Goal: Task Accomplishment & Management: Manage account settings

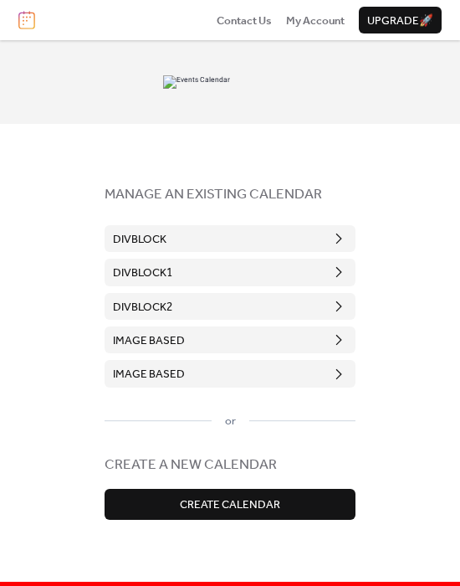
click at [371, 201] on div "MANAGE AN EXISTING CALENDAR DivBlock DivBlock1 DivBlock2 image based image base…" at bounding box center [230, 309] width 460 height 538
click at [441, 257] on div "MANAGE AN EXISTING CALENDAR DivBlock DivBlock1 DivBlock2 image based image base…" at bounding box center [230, 309] width 460 height 538
click at [316, 206] on span "MANAGE AN EXISTING CALENDAR" at bounding box center [230, 194] width 251 height 23
click at [305, 211] on div "MANAGE AN EXISTING CALENDAR DivBlock DivBlock1 DivBlock2 image based image base…" at bounding box center [230, 351] width 251 height 454
click at [296, 224] on div "MANAGE AN EXISTING CALENDAR DivBlock DivBlock1 DivBlock2 image based image base…" at bounding box center [230, 351] width 251 height 454
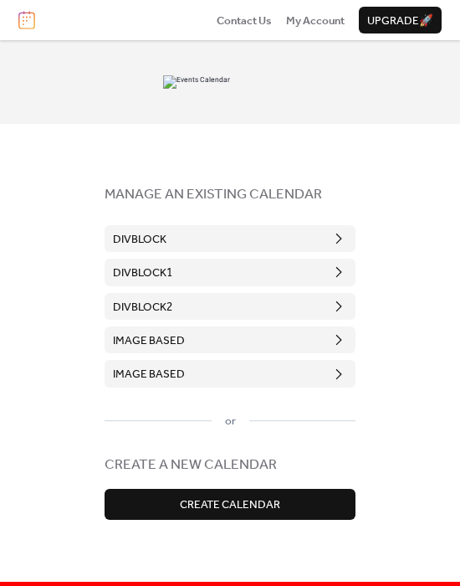
click at [141, 373] on span "image based" at bounding box center [149, 374] width 72 height 17
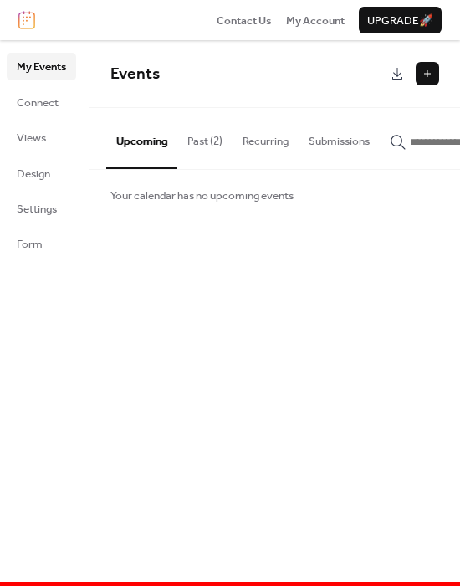
click at [25, 18] on img at bounding box center [26, 20] width 17 height 18
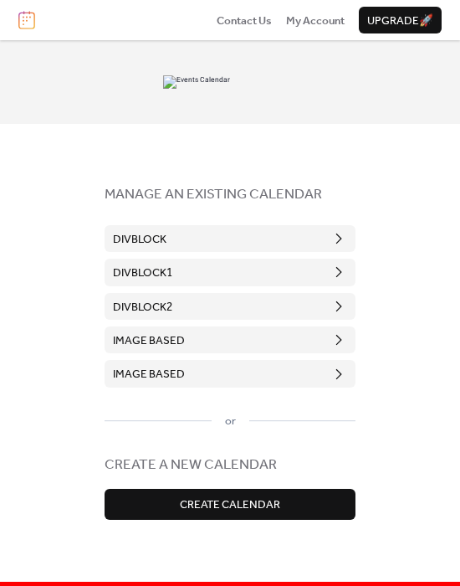
click at [205, 335] on button "image based" at bounding box center [230, 340] width 251 height 27
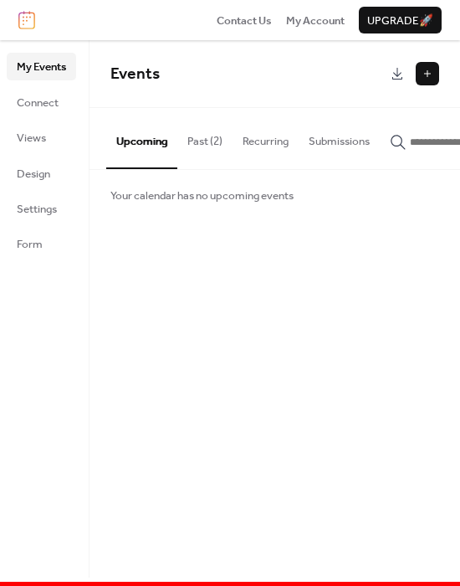
click at [30, 19] on img at bounding box center [26, 20] width 17 height 18
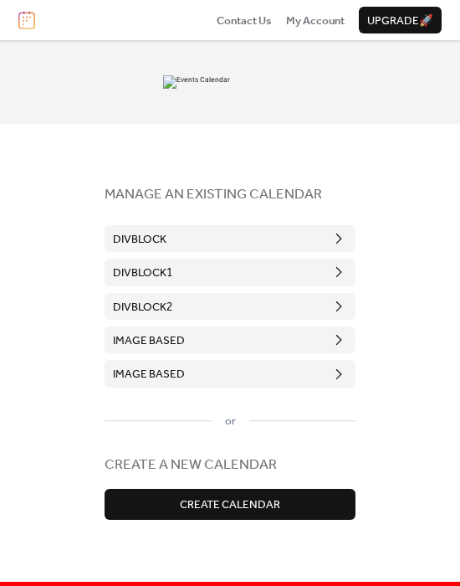
click at [180, 381] on span "image based" at bounding box center [149, 374] width 72 height 17
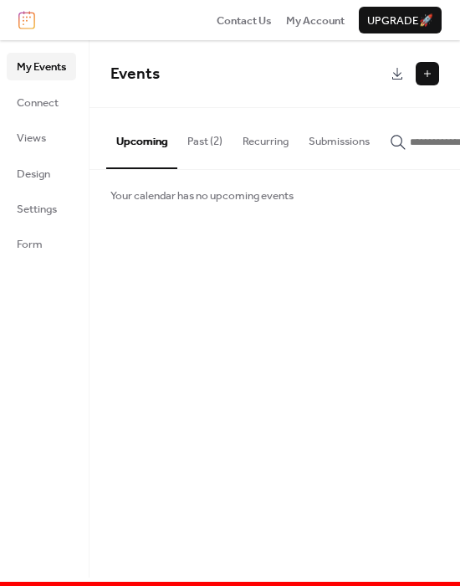
click at [321, 275] on div "Events Upcoming Past (2) Recurring Submissions Your calendar has no upcoming ev…" at bounding box center [275, 309] width 371 height 538
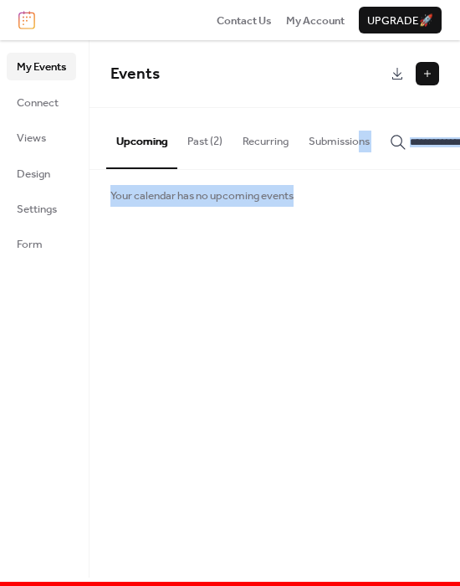
scroll to position [0, 80]
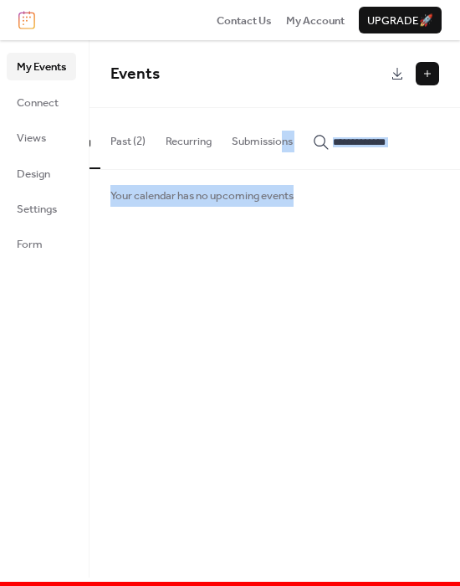
drag, startPoint x: 360, startPoint y: 173, endPoint x: 458, endPoint y: 177, distance: 98.0
click at [458, 177] on div "Upcoming Past (2) Recurring Submissions Your calendar has no upcoming events" at bounding box center [275, 164] width 371 height 112
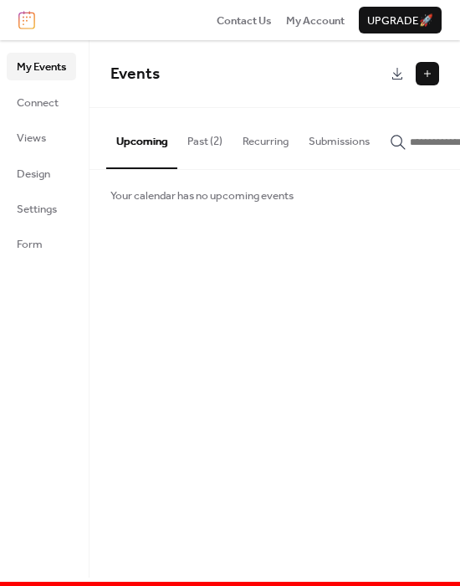
click at [258, 236] on div "Events Upcoming Past (2) Recurring Submissions Your calendar has no upcoming ev…" at bounding box center [275, 309] width 371 height 538
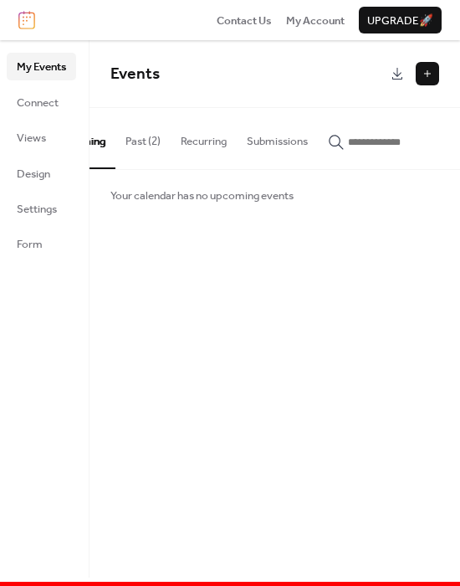
scroll to position [0, 60]
click at [404, 304] on div "Events Upcoming Past (2) Recurring Submissions Your calendar has no upcoming ev…" at bounding box center [275, 309] width 371 height 538
drag, startPoint x: 350, startPoint y: 167, endPoint x: 404, endPoint y: 169, distance: 53.6
click at [404, 169] on div "Upcoming Past (2) Recurring Submissions" at bounding box center [275, 138] width 371 height 61
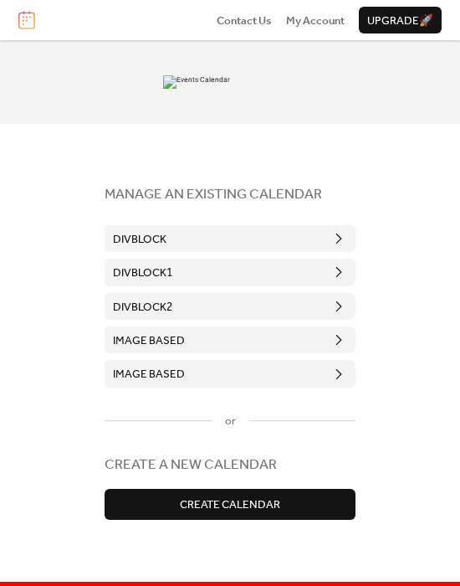
click at [291, 243] on button "DivBlock" at bounding box center [230, 238] width 251 height 27
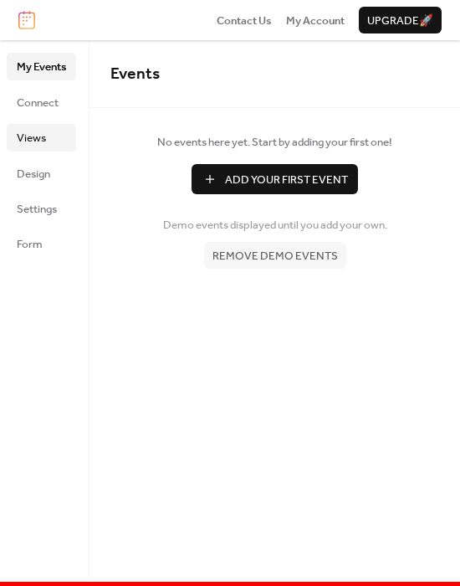
click at [44, 136] on span "Views" at bounding box center [31, 138] width 29 height 17
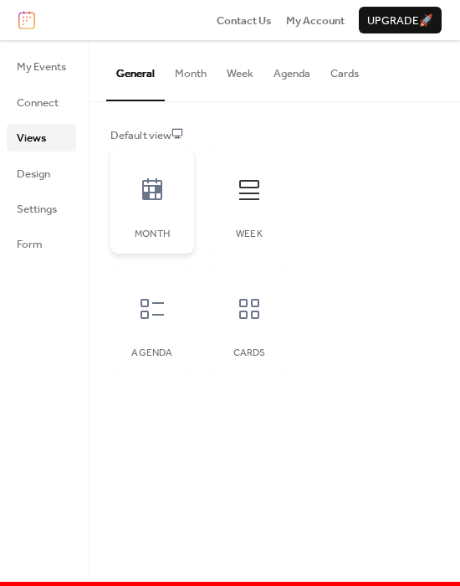
click at [166, 181] on icon at bounding box center [152, 190] width 27 height 27
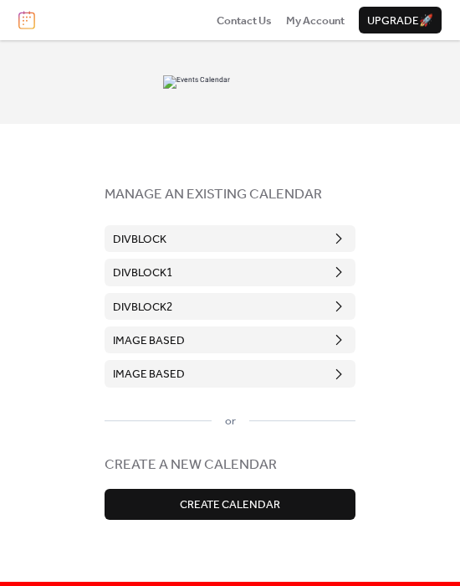
drag, startPoint x: 408, startPoint y: 39, endPoint x: 163, endPoint y: 162, distance: 274.1
click at [163, 162] on div "MANAGE AN EXISTING CALENDAR DivBlock DivBlock1 DivBlock2 image based image base…" at bounding box center [230, 351] width 251 height 454
click at [206, 236] on button "DivBlock" at bounding box center [230, 238] width 251 height 27
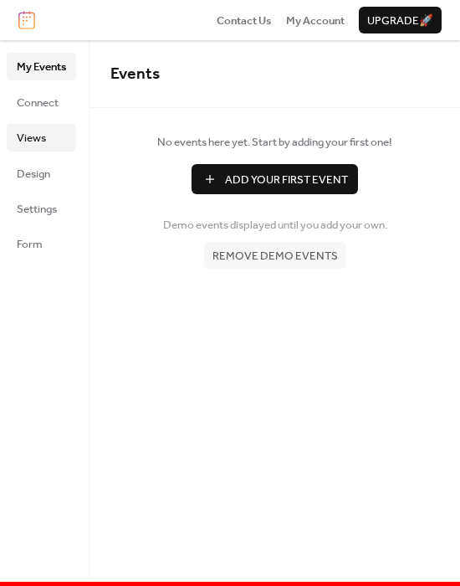
click at [42, 139] on span "Views" at bounding box center [31, 138] width 29 height 17
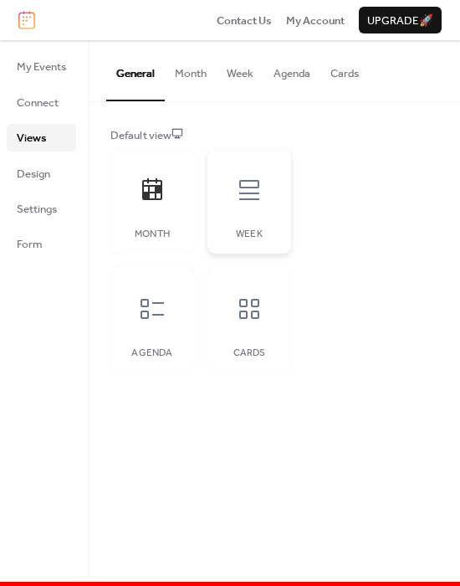
click at [240, 198] on icon at bounding box center [249, 190] width 20 height 20
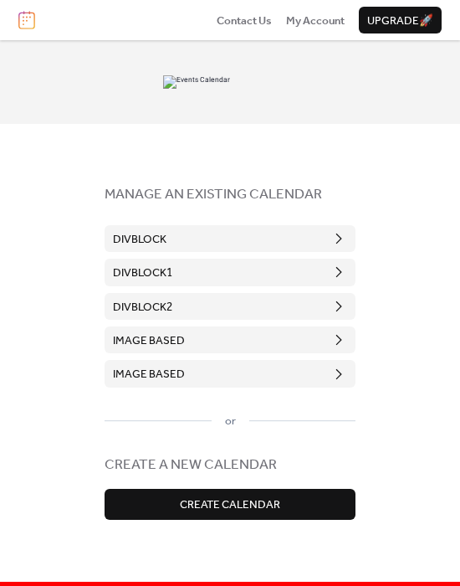
click at [277, 244] on button "DivBlock" at bounding box center [230, 238] width 251 height 27
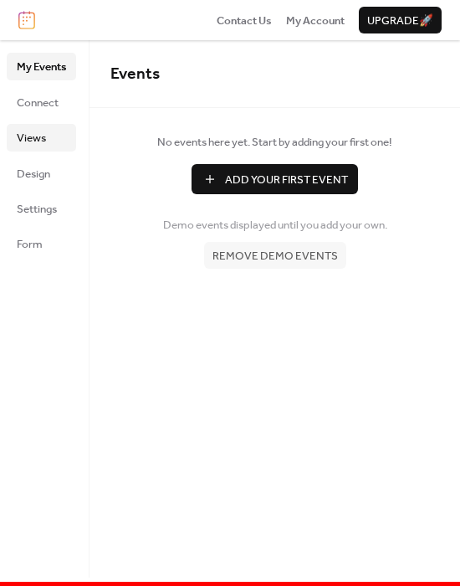
click at [24, 132] on span "Views" at bounding box center [31, 138] width 29 height 17
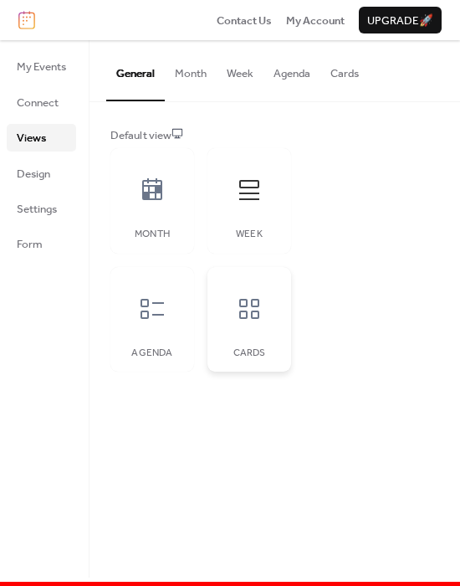
click at [246, 315] on icon at bounding box center [249, 309] width 27 height 27
click at [246, 208] on div at bounding box center [249, 190] width 50 height 50
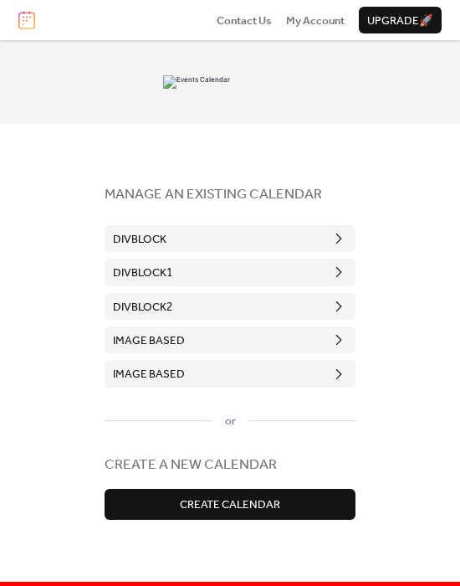
click at [213, 241] on button "DivBlock" at bounding box center [230, 238] width 251 height 27
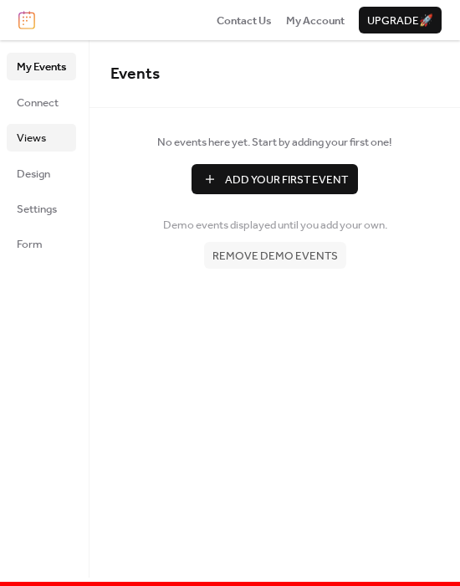
click at [20, 135] on span "Views" at bounding box center [31, 138] width 29 height 17
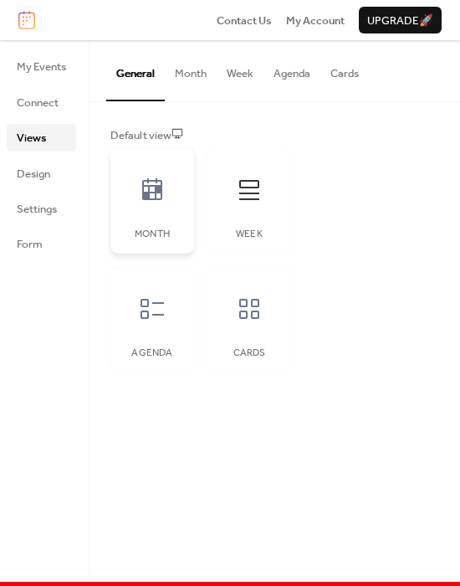
click at [181, 198] on div "Month" at bounding box center [153, 200] width 84 height 105
click at [259, 316] on icon at bounding box center [249, 309] width 20 height 20
click at [172, 311] on div at bounding box center [152, 309] width 50 height 50
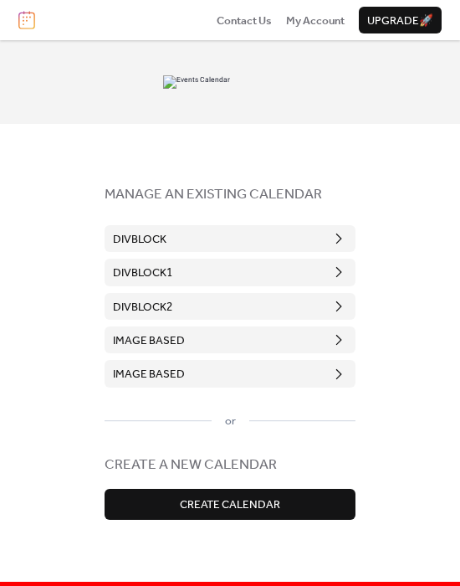
click at [285, 239] on button "DivBlock" at bounding box center [230, 238] width 251 height 27
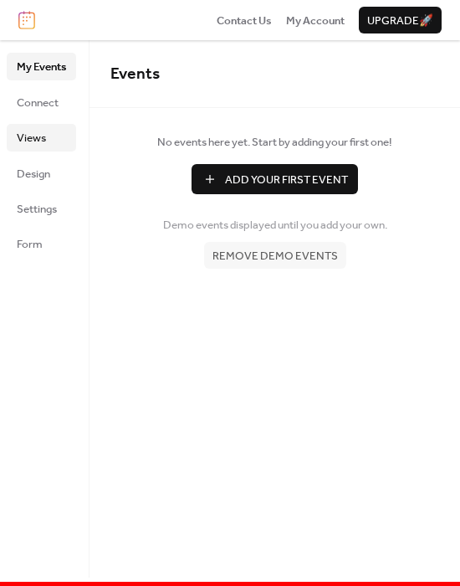
click at [8, 136] on link "Views" at bounding box center [41, 137] width 69 height 27
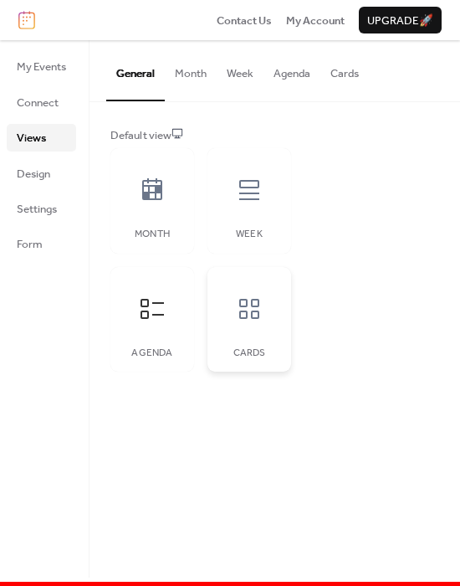
click at [252, 286] on div at bounding box center [249, 309] width 50 height 50
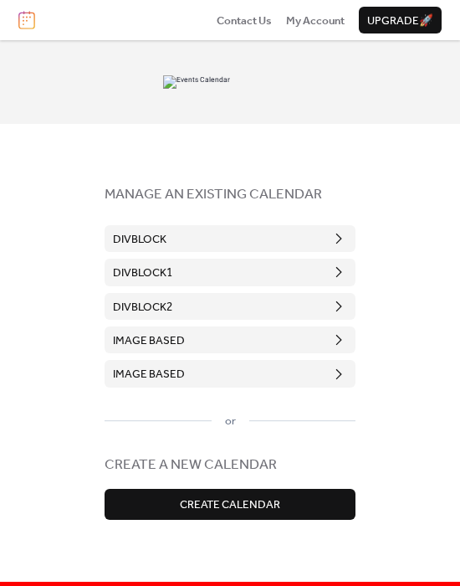
click at [153, 235] on span "DivBlock" at bounding box center [140, 239] width 54 height 17
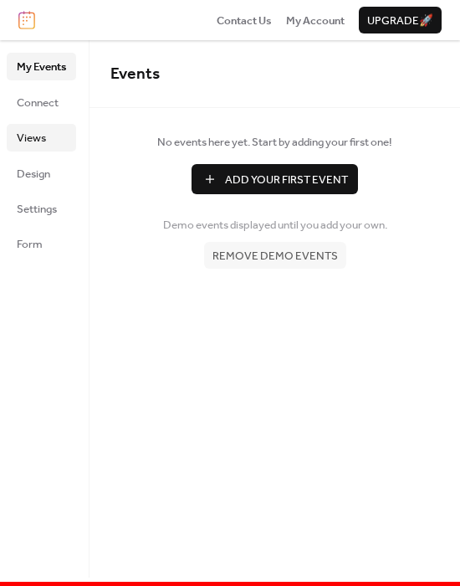
click at [44, 139] on span "Views" at bounding box center [31, 138] width 29 height 17
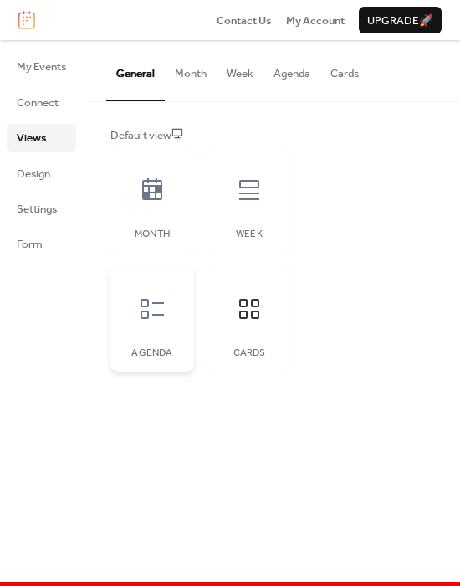
click at [165, 296] on icon at bounding box center [152, 309] width 27 height 27
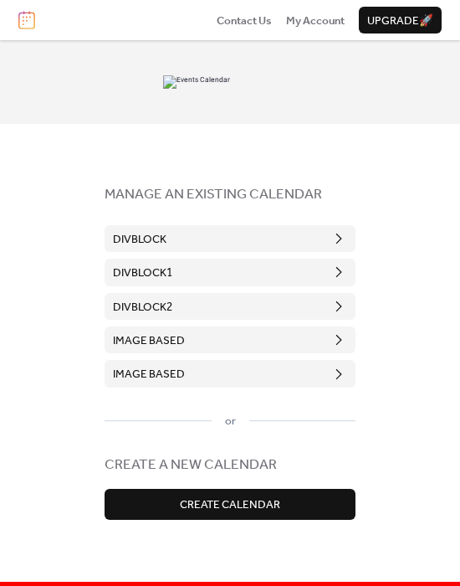
click at [226, 237] on button "DivBlock" at bounding box center [230, 238] width 251 height 27
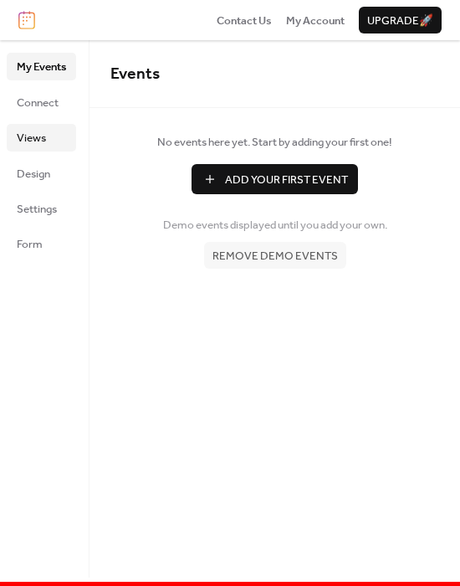
click at [57, 145] on link "Views" at bounding box center [41, 137] width 69 height 27
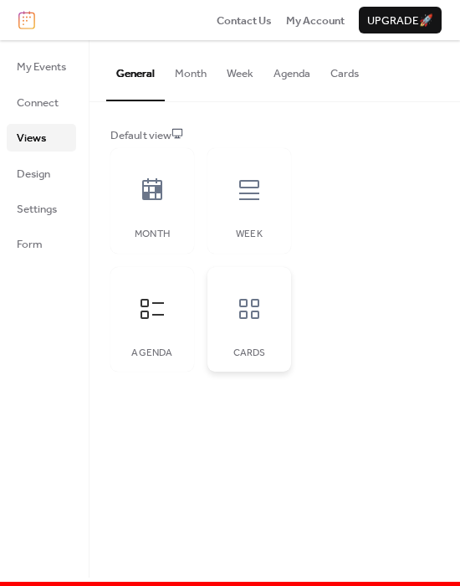
click at [249, 310] on icon at bounding box center [249, 309] width 27 height 27
click at [218, 208] on div "Week" at bounding box center [250, 200] width 84 height 105
click at [233, 352] on div "Cards" at bounding box center [249, 353] width 50 height 12
click at [180, 333] on div "Agenda" at bounding box center [153, 319] width 84 height 105
click at [234, 311] on div at bounding box center [249, 309] width 50 height 50
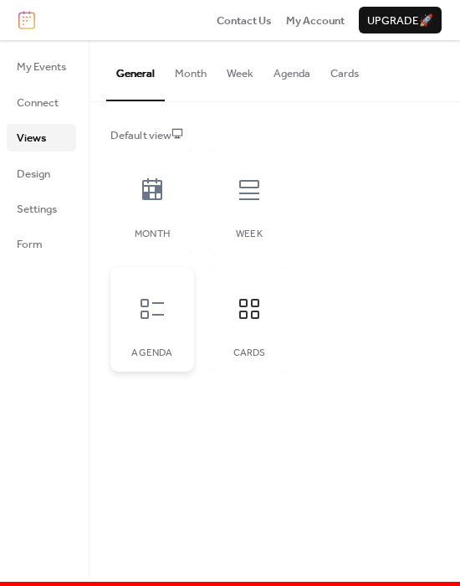
click at [152, 293] on div at bounding box center [152, 309] width 50 height 50
click at [244, 218] on div "Week" at bounding box center [250, 200] width 84 height 105
click at [160, 206] on div at bounding box center [152, 190] width 50 height 50
click at [252, 320] on icon at bounding box center [249, 309] width 27 height 27
click at [190, 327] on div "Agenda" at bounding box center [153, 319] width 84 height 105
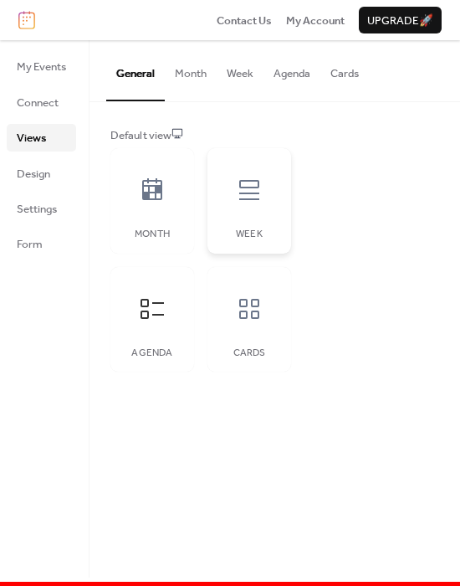
click at [227, 233] on div "Week" at bounding box center [249, 235] width 50 height 12
click at [167, 310] on div at bounding box center [152, 309] width 50 height 50
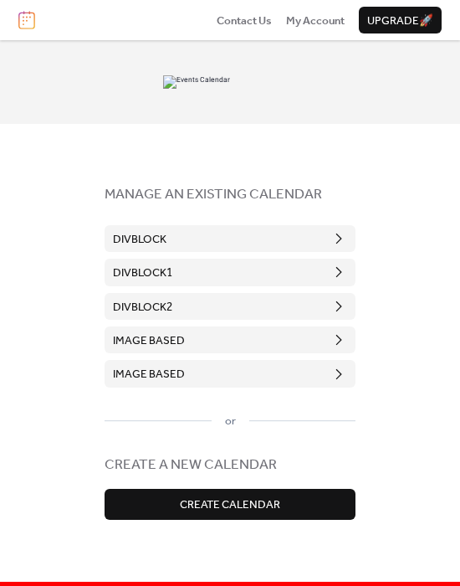
click at [275, 247] on button "DivBlock" at bounding box center [230, 238] width 251 height 27
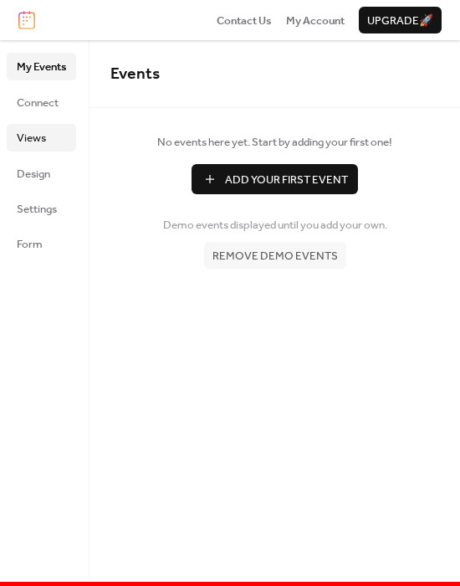
click at [41, 141] on span "Views" at bounding box center [31, 138] width 29 height 17
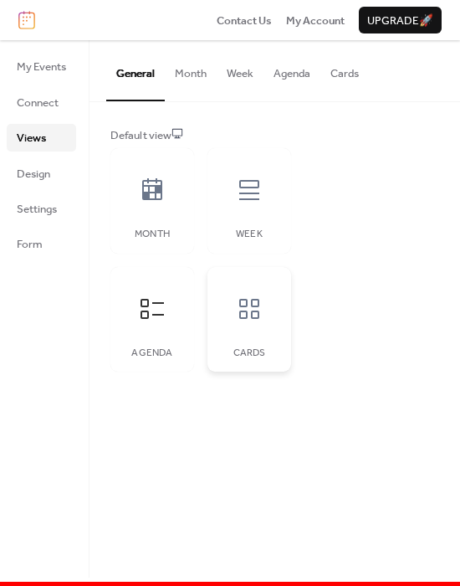
click at [245, 312] on icon at bounding box center [249, 309] width 27 height 27
click at [178, 308] on div "Agenda" at bounding box center [153, 319] width 84 height 105
click at [153, 206] on div at bounding box center [152, 190] width 50 height 50
click at [262, 197] on icon at bounding box center [249, 190] width 27 height 27
click at [262, 296] on icon at bounding box center [249, 309] width 27 height 27
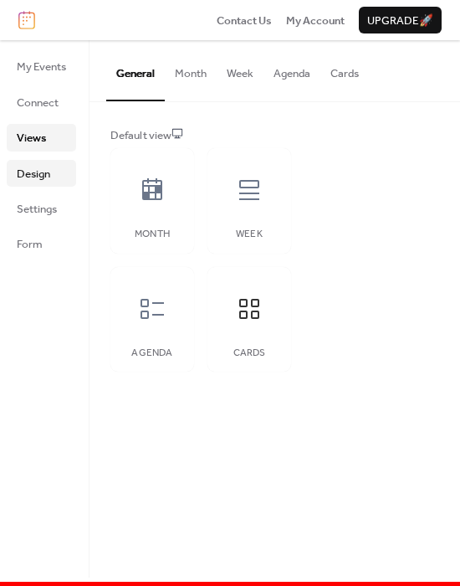
click at [49, 173] on span "Design" at bounding box center [33, 174] width 33 height 17
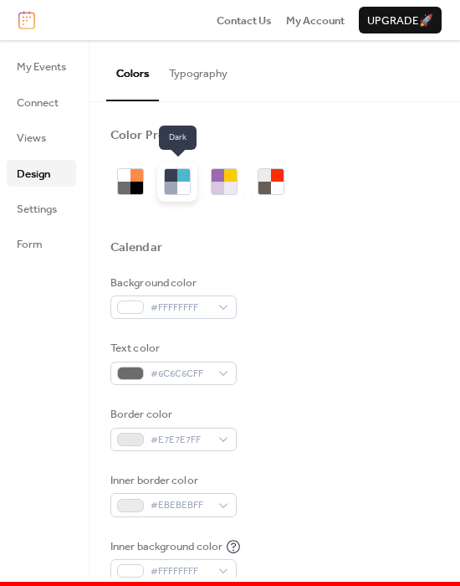
click at [167, 188] on div at bounding box center [171, 188] width 13 height 13
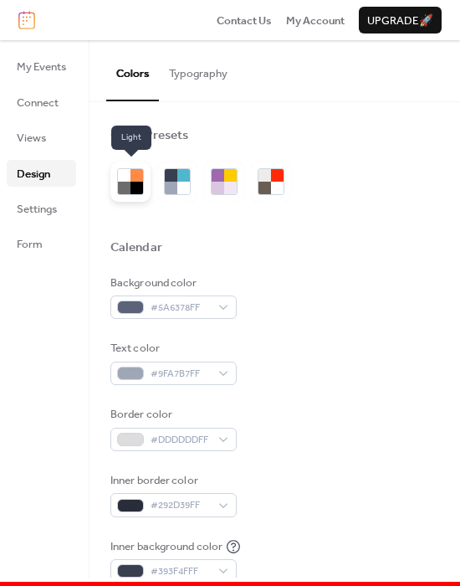
click at [136, 190] on div at bounding box center [137, 188] width 13 height 13
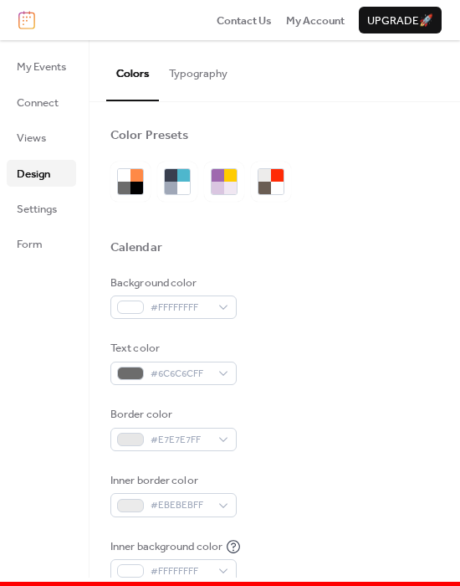
click at [24, 21] on img at bounding box center [26, 20] width 17 height 18
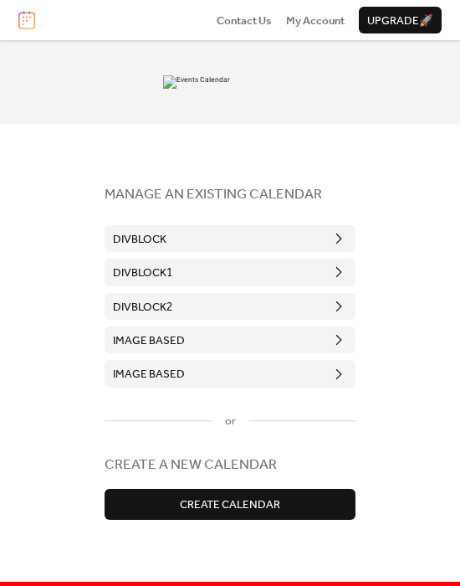
click at [139, 247] on span "DivBlock" at bounding box center [140, 239] width 54 height 17
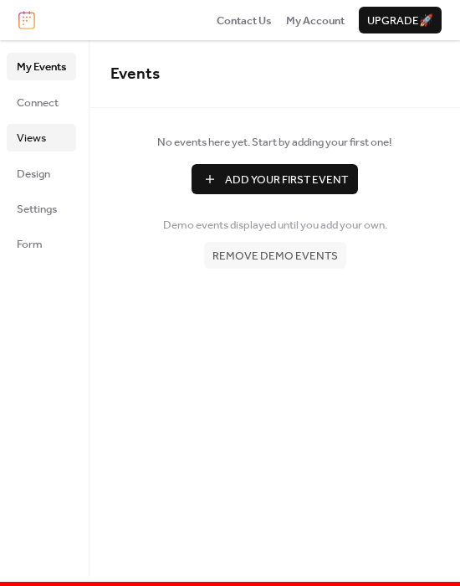
click at [46, 143] on link "Views" at bounding box center [41, 137] width 69 height 27
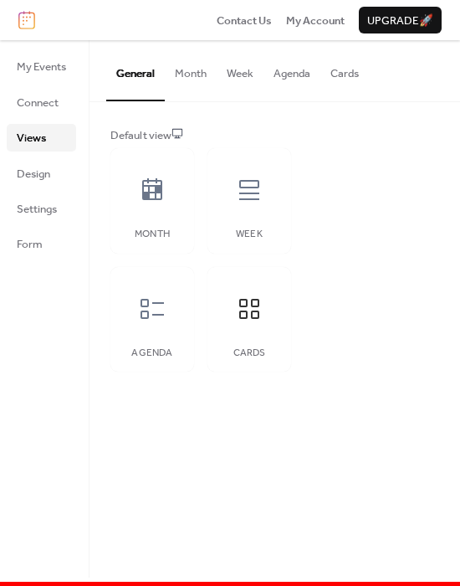
click at [296, 78] on button "Agenda" at bounding box center [292, 69] width 57 height 59
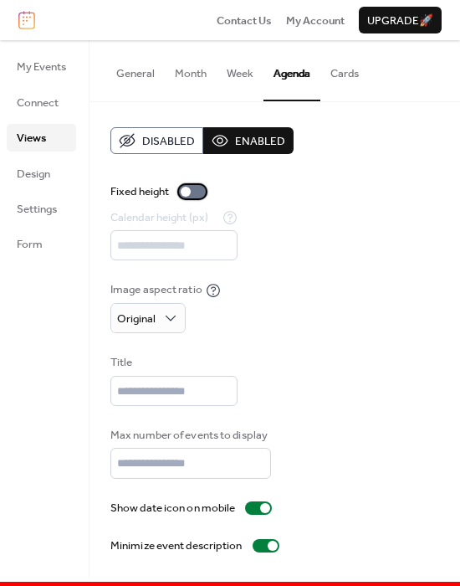
click at [198, 193] on div at bounding box center [192, 191] width 27 height 13
click at [203, 69] on button "Month" at bounding box center [191, 69] width 52 height 59
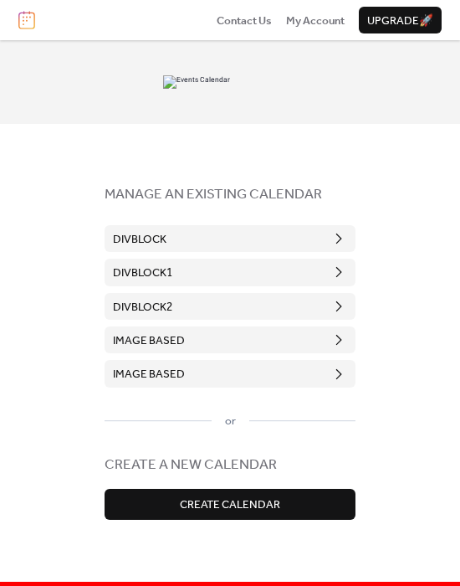
click at [233, 234] on button "DivBlock" at bounding box center [230, 238] width 251 height 27
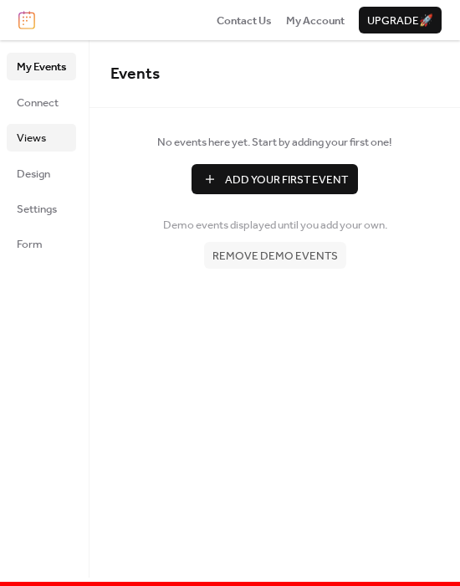
click at [17, 138] on span "Views" at bounding box center [31, 138] width 29 height 17
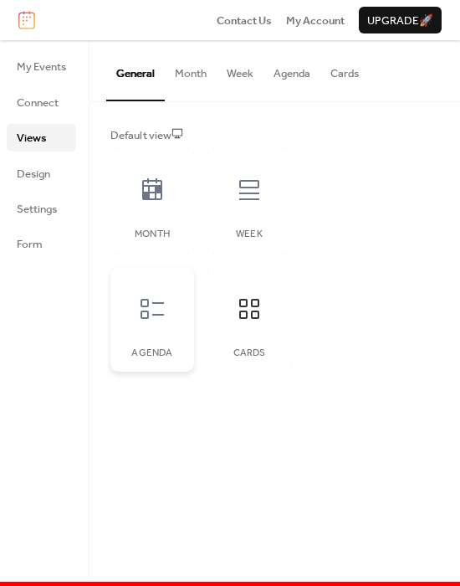
click at [186, 308] on div "Agenda" at bounding box center [153, 319] width 84 height 105
click at [239, 317] on icon at bounding box center [249, 309] width 27 height 27
click at [170, 309] on div at bounding box center [152, 309] width 50 height 50
click at [230, 306] on div at bounding box center [249, 309] width 50 height 50
click at [141, 189] on icon at bounding box center [152, 190] width 27 height 27
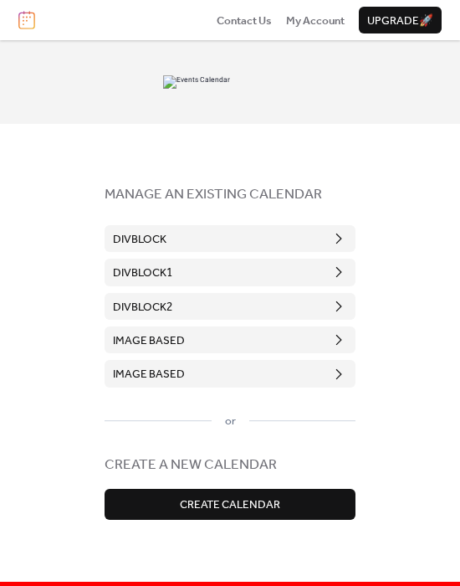
click at [249, 232] on button "DivBlock" at bounding box center [230, 238] width 251 height 27
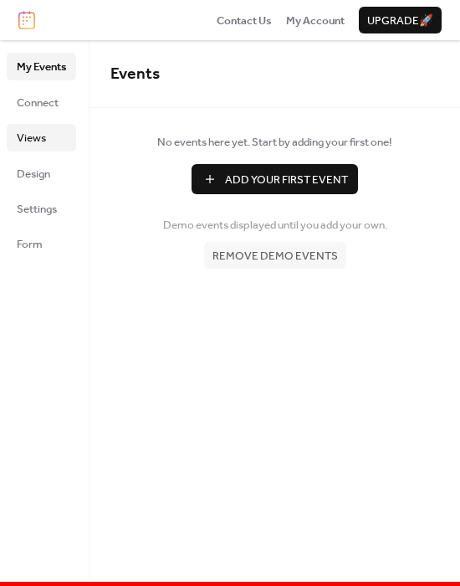
click at [28, 141] on span "Views" at bounding box center [31, 138] width 29 height 17
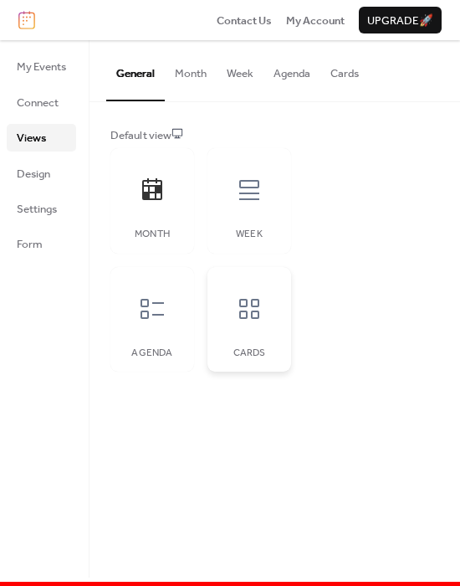
click at [243, 301] on icon at bounding box center [249, 309] width 27 height 27
click at [157, 291] on div at bounding box center [152, 309] width 50 height 50
click at [125, 222] on div "Month" at bounding box center [153, 200] width 84 height 105
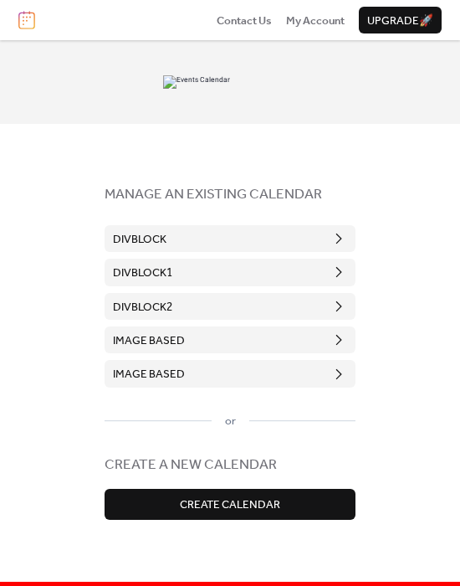
click at [292, 233] on button "DivBlock" at bounding box center [230, 238] width 251 height 27
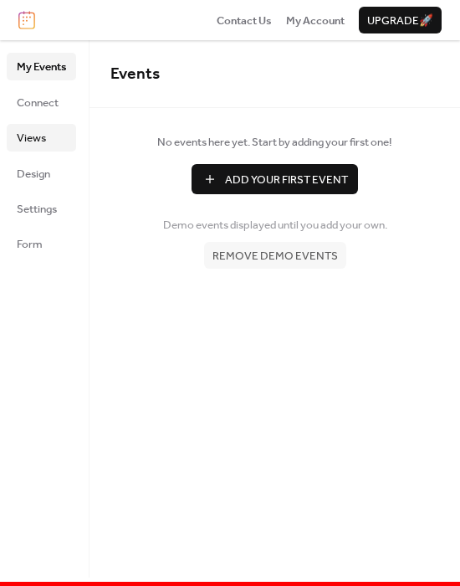
click at [24, 142] on span "Views" at bounding box center [31, 138] width 29 height 17
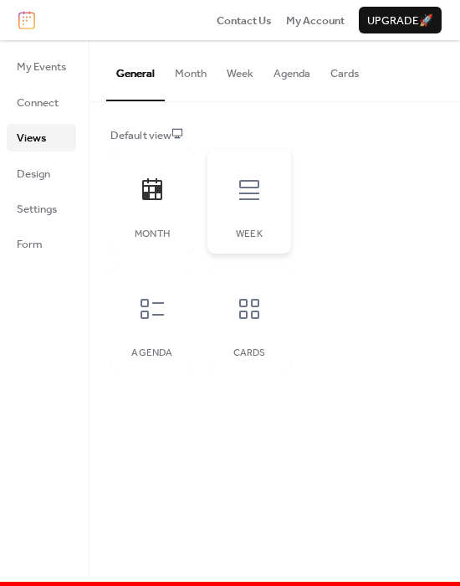
click at [249, 218] on div "Week" at bounding box center [250, 200] width 84 height 105
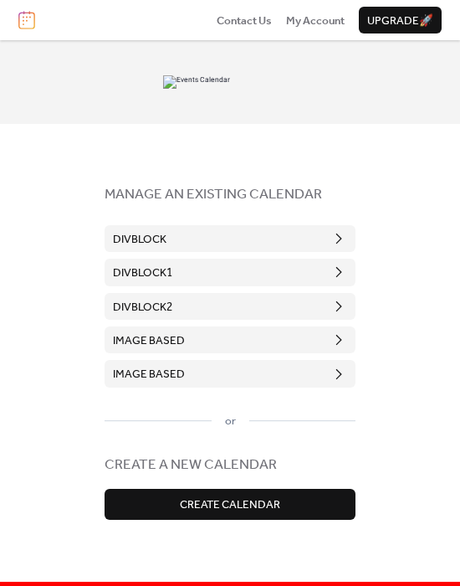
click at [173, 235] on button "DivBlock" at bounding box center [230, 238] width 251 height 27
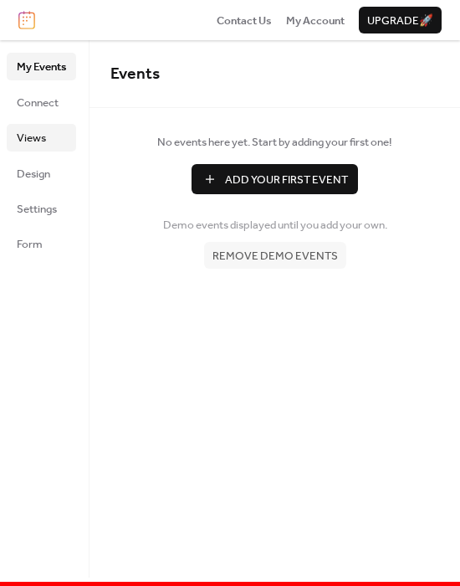
click at [23, 147] on span "Views" at bounding box center [31, 138] width 29 height 17
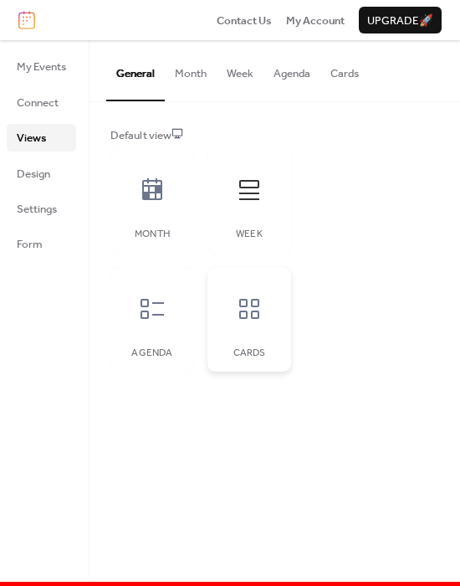
click at [239, 303] on icon at bounding box center [249, 309] width 27 height 27
click at [149, 203] on div at bounding box center [152, 190] width 50 height 50
